Goal: Task Accomplishment & Management: Complete application form

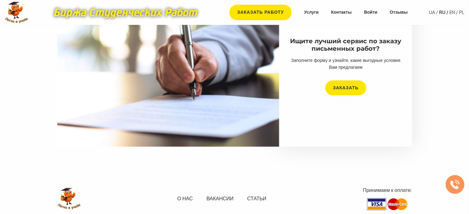
scroll to position [1135, 0]
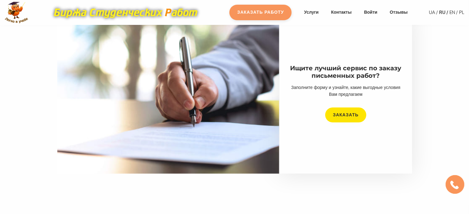
click at [278, 12] on link "Заказать работу" at bounding box center [260, 13] width 62 height 16
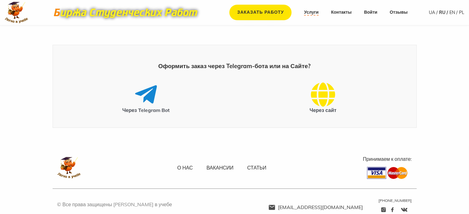
click at [313, 13] on link "Услуги" at bounding box center [311, 12] width 15 height 6
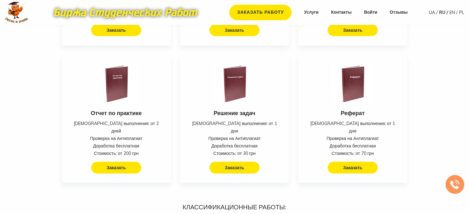
scroll to position [187, 0]
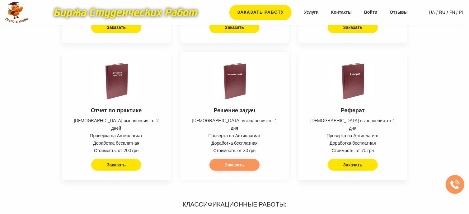
click at [245, 159] on link "Заказать" at bounding box center [234, 165] width 50 height 12
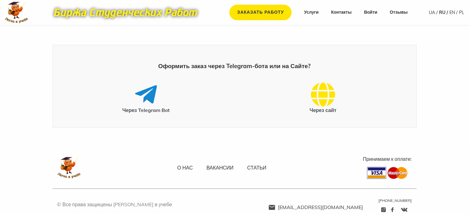
click at [133, 92] on div "Через Telegram Bot" at bounding box center [146, 95] width 177 height 36
click at [141, 95] on icon at bounding box center [146, 94] width 22 height 25
